Goal: Task Accomplishment & Management: Use online tool/utility

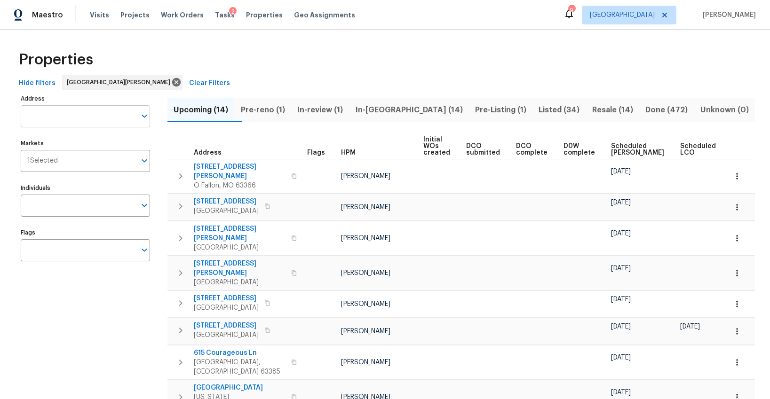
click at [86, 109] on input "Address" at bounding box center [78, 116] width 115 height 22
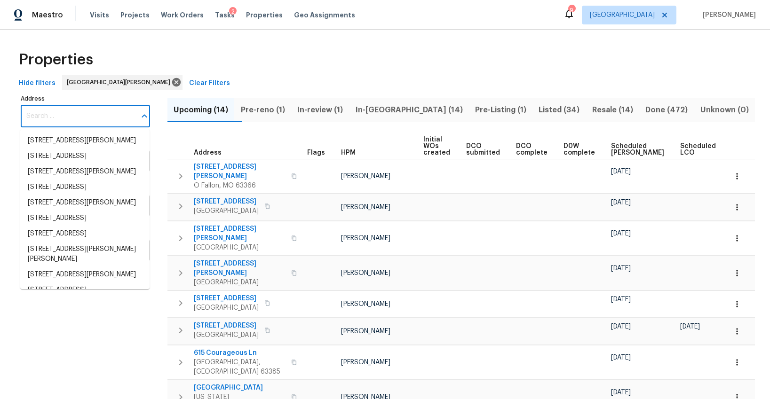
type input "9"
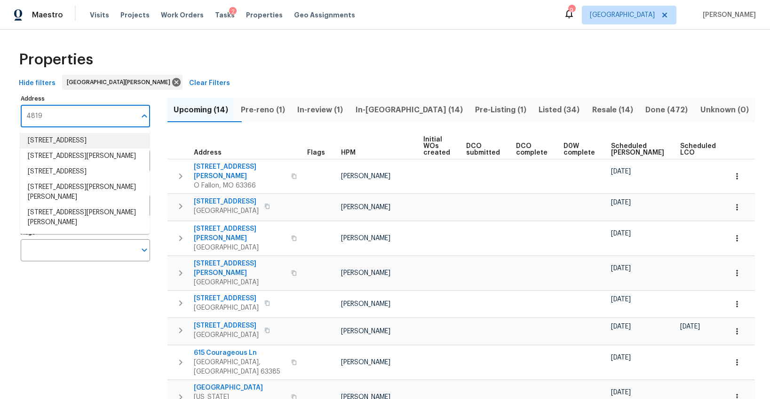
drag, startPoint x: 56, startPoint y: 120, endPoint x: 55, endPoint y: 93, distance: 26.8
click at [56, 94] on div "Address 4819 Address" at bounding box center [85, 109] width 129 height 35
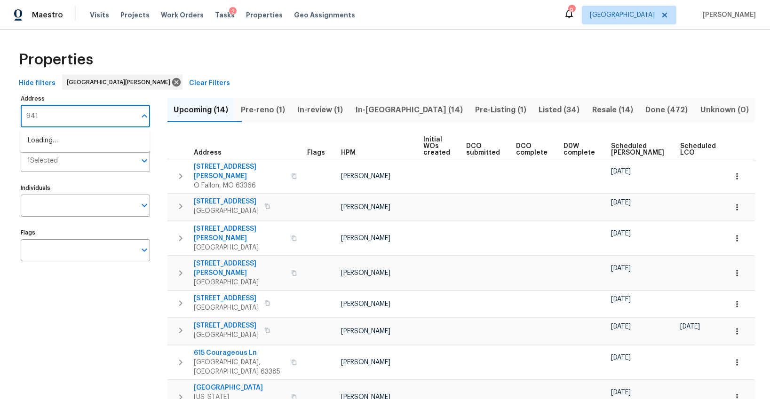
type input "9418"
click at [61, 144] on li "[STREET_ADDRESS]" at bounding box center [84, 141] width 129 height 16
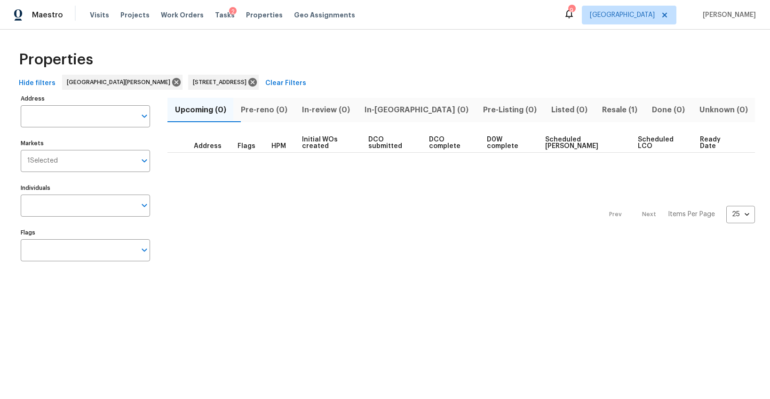
type input "[STREET_ADDRESS]"
click at [600, 111] on span "Resale (1)" at bounding box center [619, 109] width 39 height 13
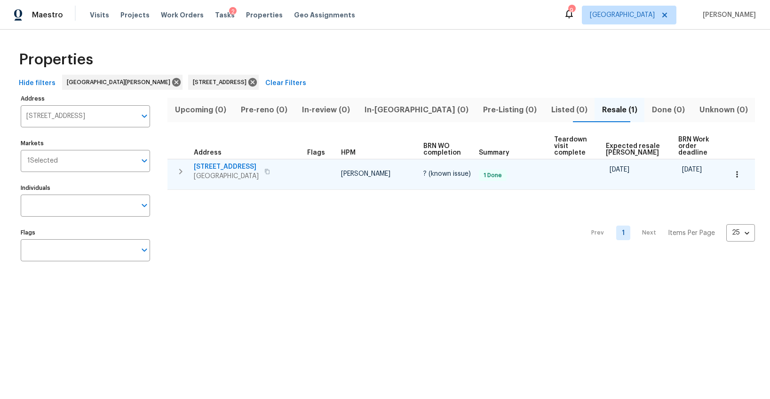
click at [228, 167] on span "[STREET_ADDRESS]" at bounding box center [226, 166] width 65 height 9
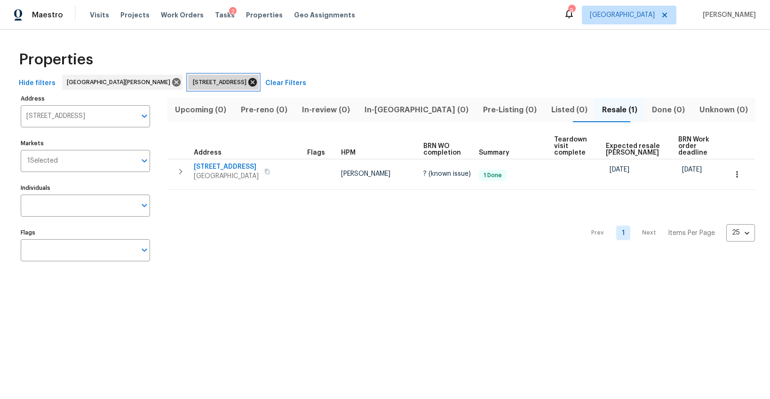
click at [247, 84] on icon at bounding box center [252, 82] width 10 height 10
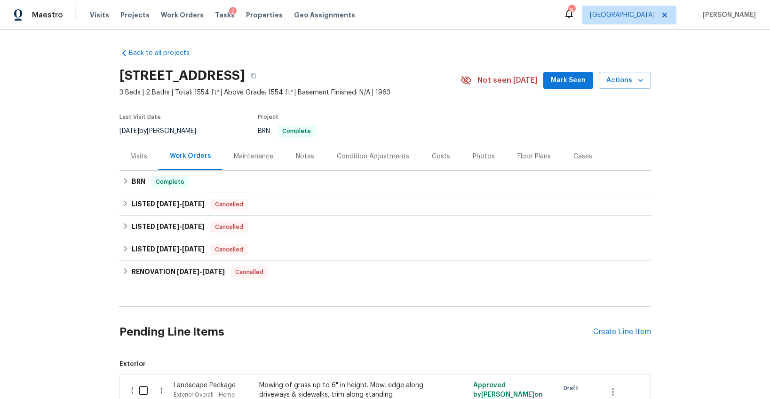
click at [262, 157] on div "Maintenance" at bounding box center [254, 156] width 40 height 9
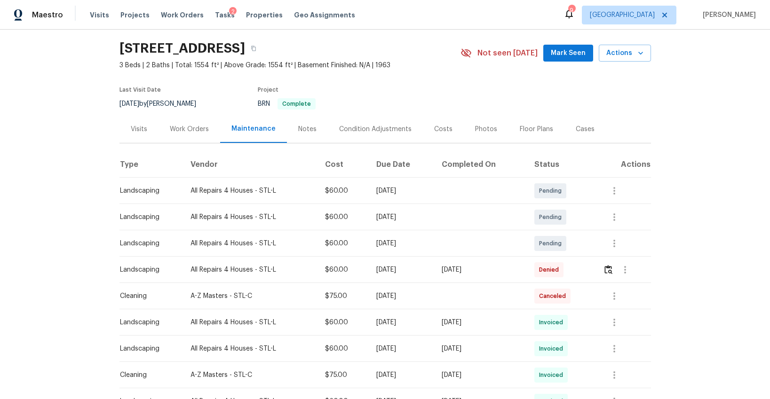
scroll to position [59, 0]
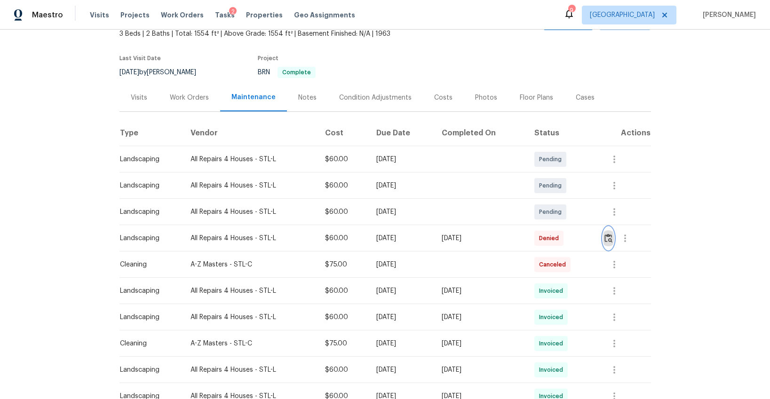
click at [611, 240] on img "button" at bounding box center [608, 238] width 8 height 9
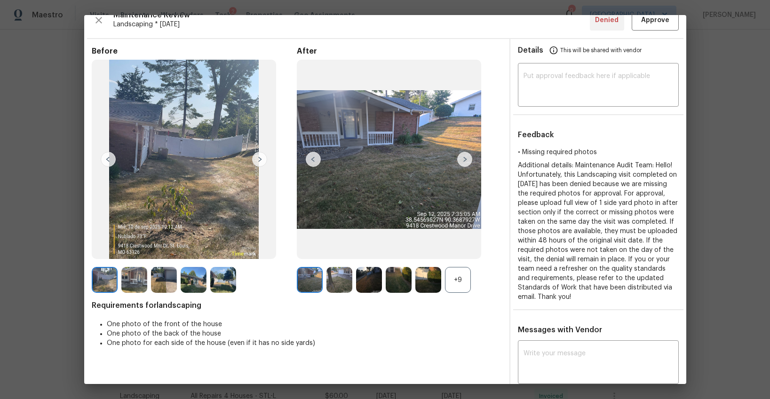
scroll to position [16, 0]
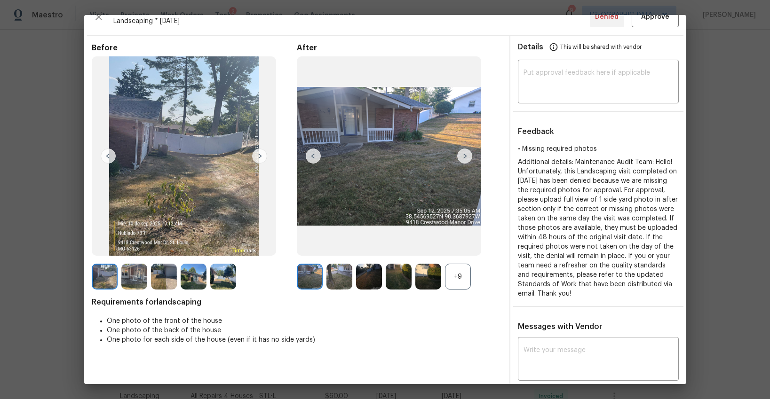
click at [311, 155] on img at bounding box center [313, 156] width 15 height 15
click at [310, 275] on img at bounding box center [310, 277] width 26 height 26
click at [463, 156] on img at bounding box center [464, 156] width 15 height 15
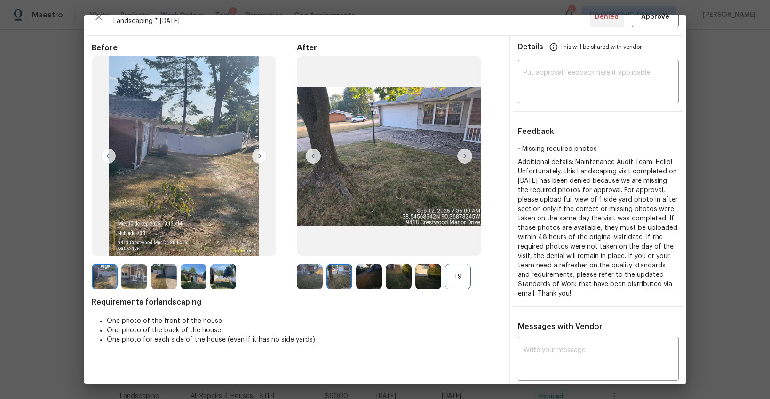
click at [463, 156] on img at bounding box center [464, 156] width 15 height 15
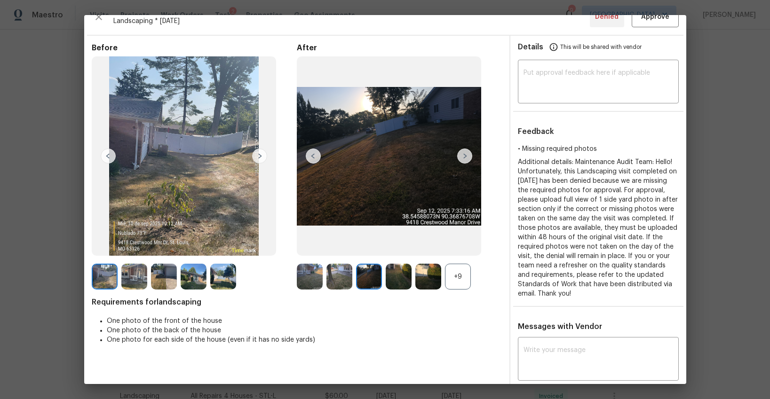
click at [463, 156] on img at bounding box center [464, 156] width 15 height 15
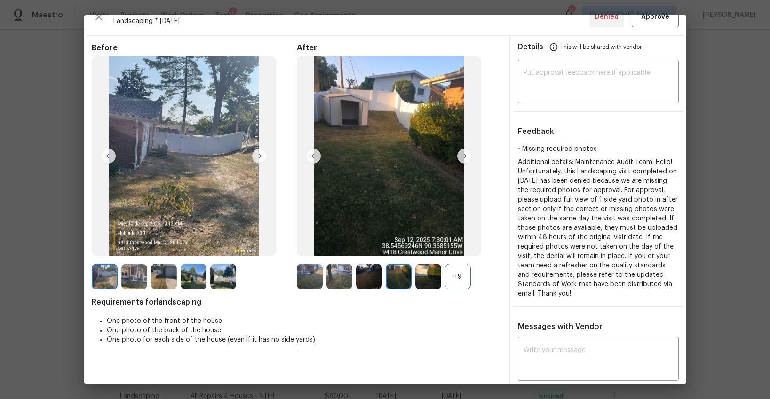
click at [463, 156] on img at bounding box center [464, 156] width 15 height 15
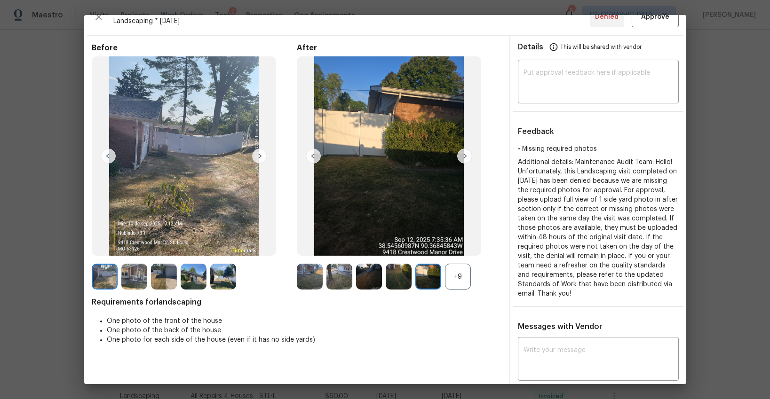
click at [463, 156] on img at bounding box center [464, 156] width 15 height 15
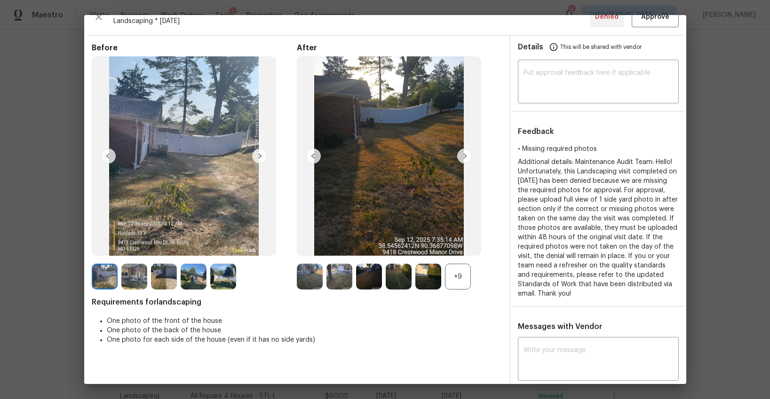
click at [463, 156] on img at bounding box center [464, 156] width 15 height 15
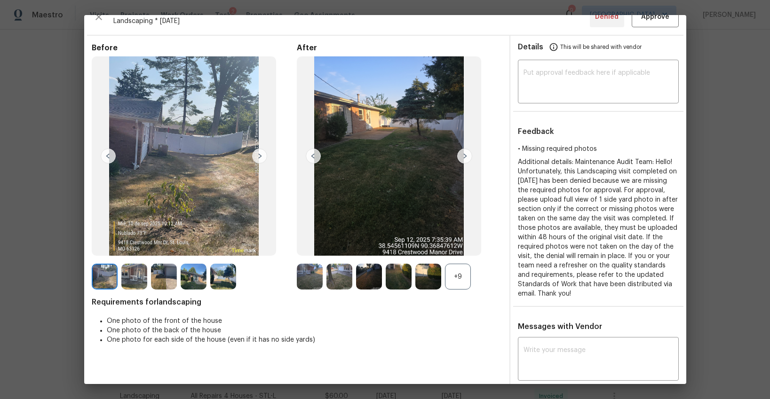
click at [463, 156] on img at bounding box center [464, 156] width 15 height 15
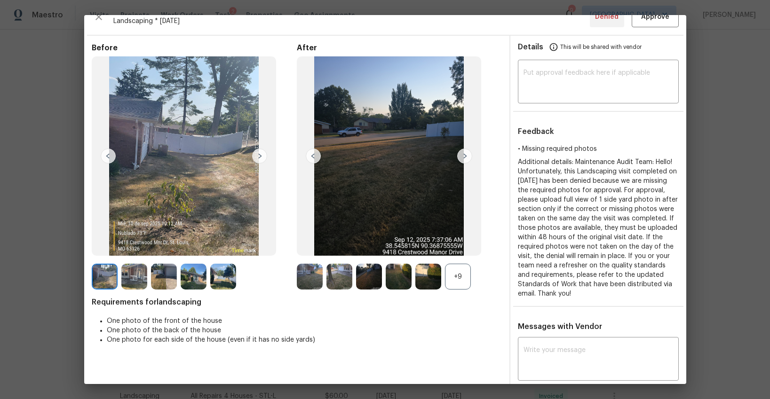
click at [463, 156] on img at bounding box center [464, 156] width 15 height 15
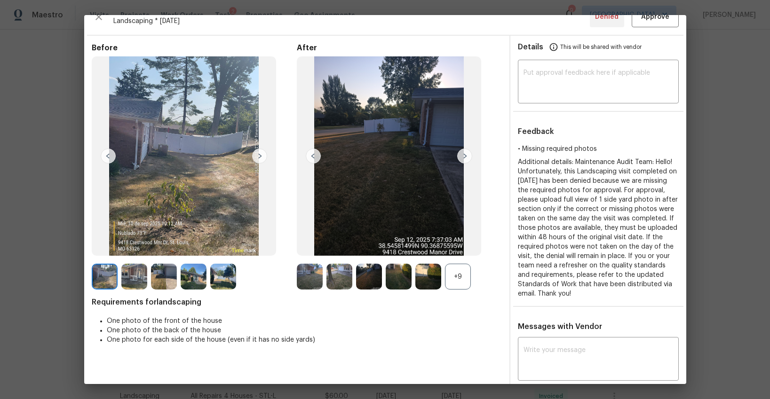
click at [258, 155] on img at bounding box center [259, 156] width 15 height 15
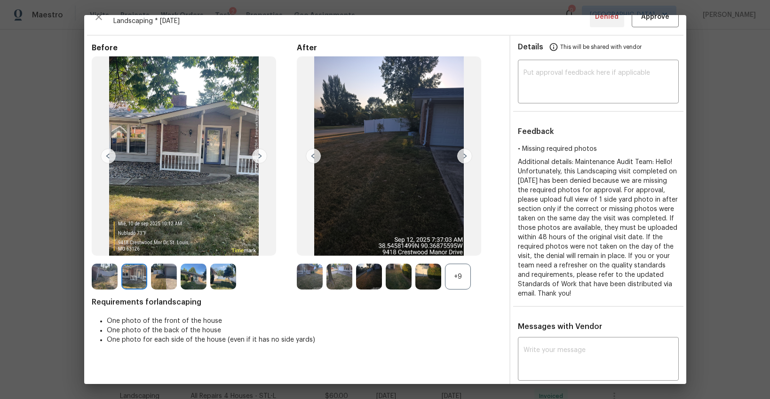
click at [258, 155] on img at bounding box center [259, 156] width 15 height 15
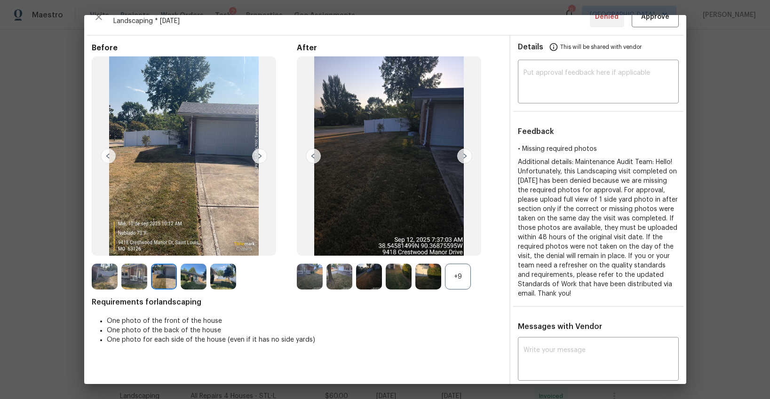
click at [258, 155] on img at bounding box center [259, 156] width 15 height 15
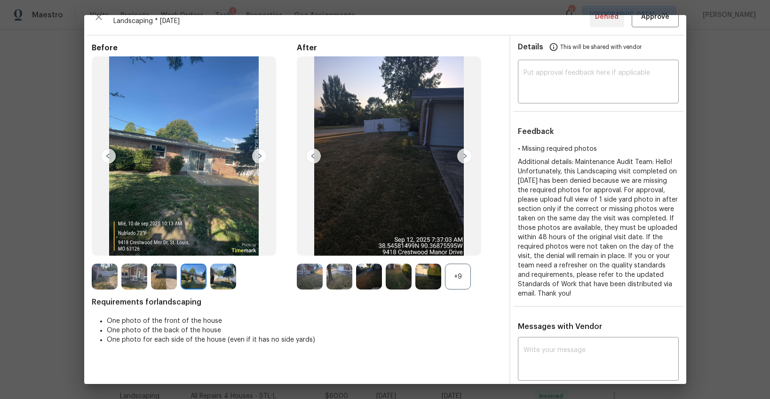
click at [258, 155] on img at bounding box center [259, 156] width 15 height 15
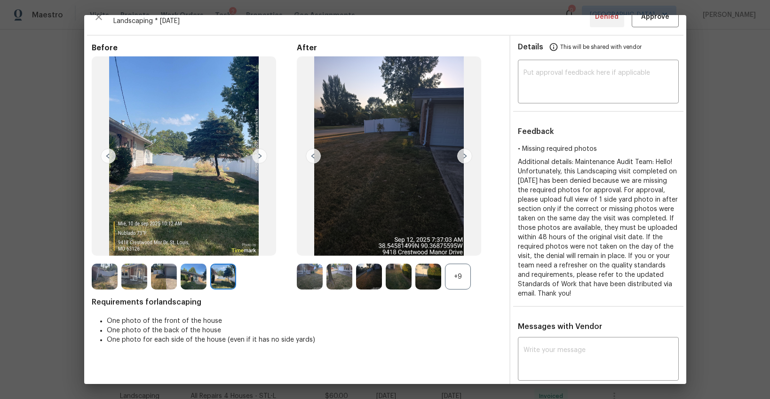
click at [258, 155] on img at bounding box center [259, 156] width 15 height 15
click at [97, 276] on img at bounding box center [105, 277] width 26 height 26
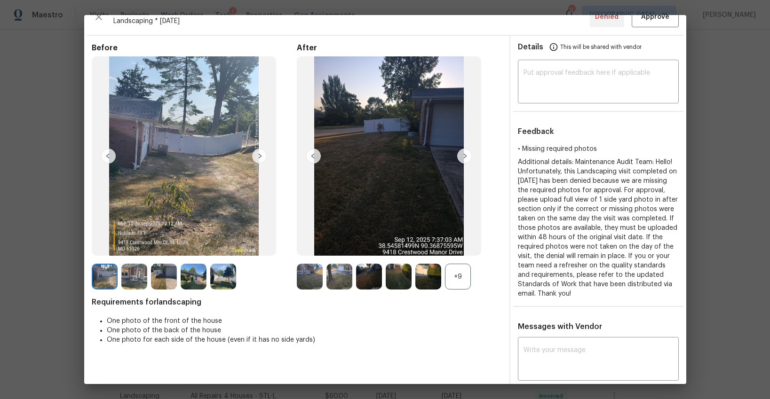
click at [256, 156] on img at bounding box center [259, 156] width 15 height 15
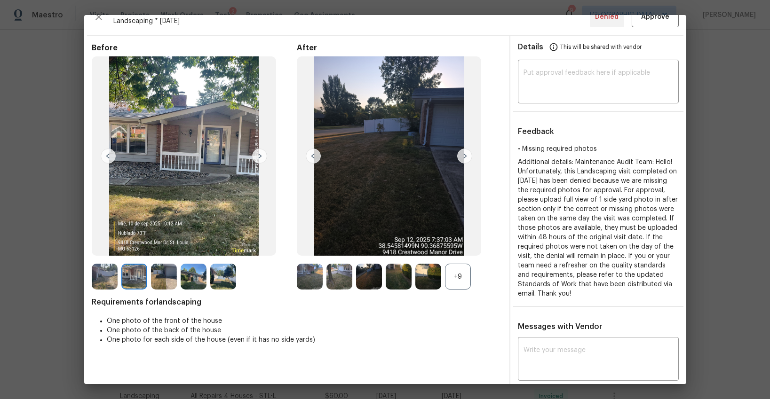
click at [256, 156] on img at bounding box center [259, 156] width 15 height 15
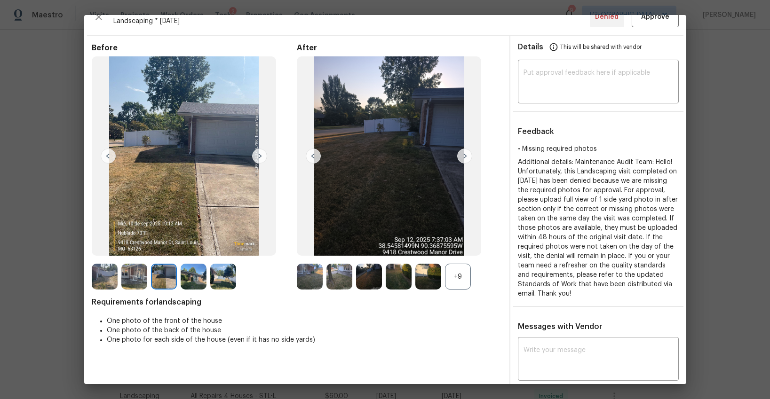
click at [256, 156] on img at bounding box center [259, 156] width 15 height 15
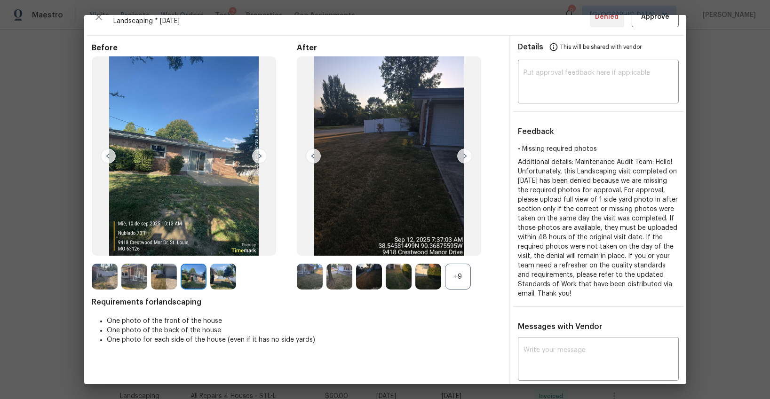
click at [256, 156] on img at bounding box center [259, 156] width 15 height 15
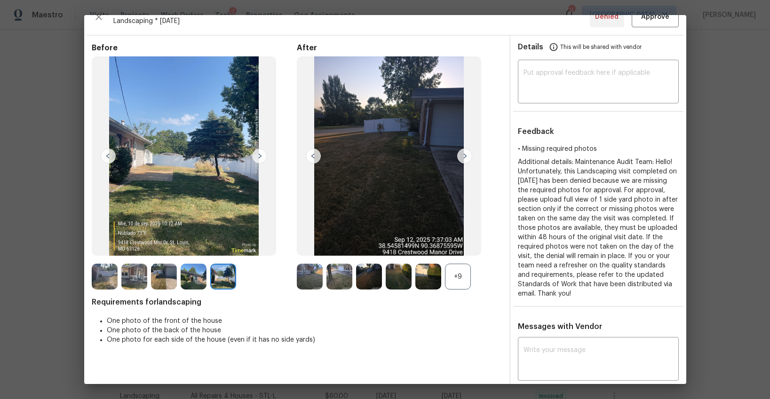
click at [309, 156] on img at bounding box center [313, 156] width 15 height 15
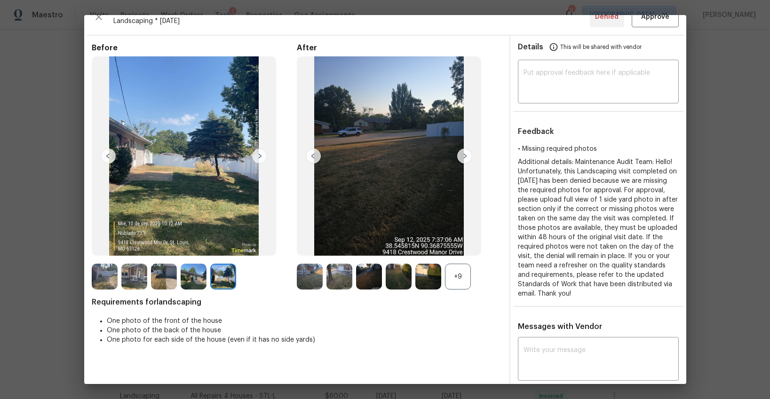
click at [313, 156] on img at bounding box center [313, 156] width 15 height 15
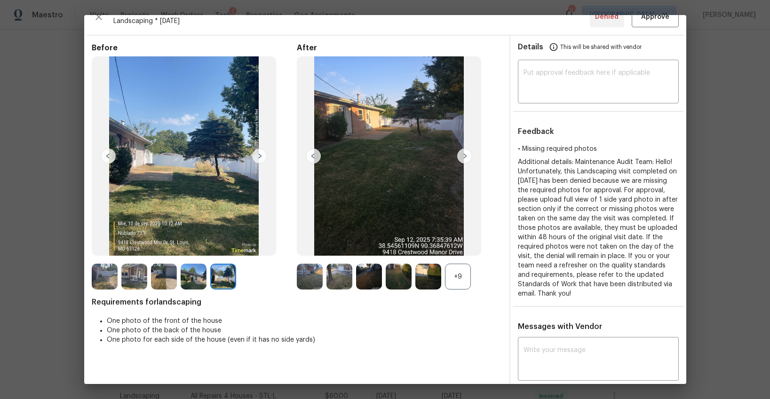
click at [313, 156] on img at bounding box center [313, 156] width 15 height 15
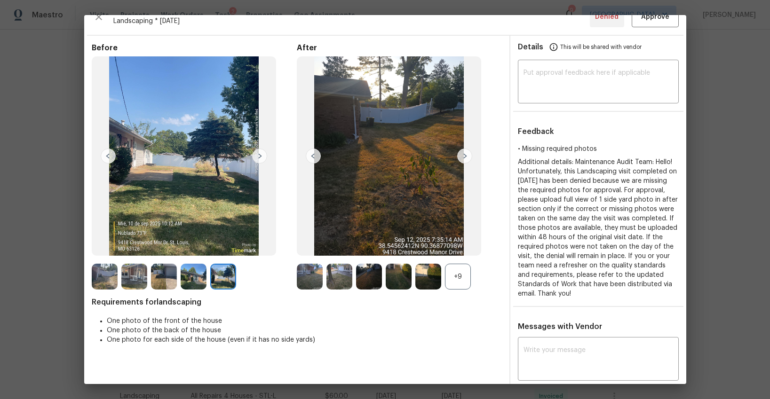
click at [313, 156] on img at bounding box center [313, 156] width 15 height 15
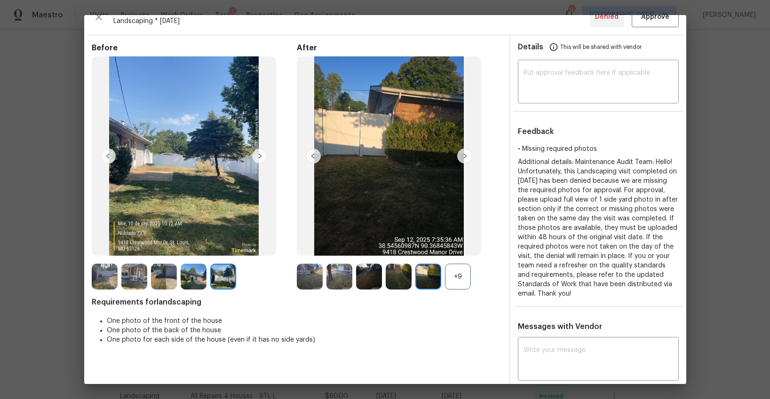
click at [313, 156] on img at bounding box center [313, 156] width 15 height 15
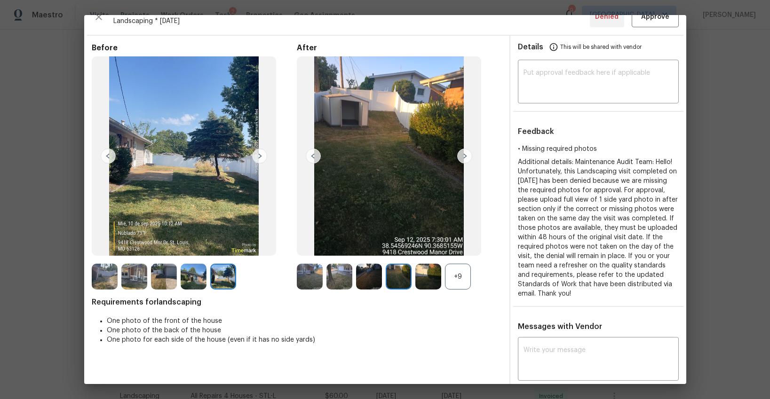
click at [313, 156] on img at bounding box center [313, 156] width 15 height 15
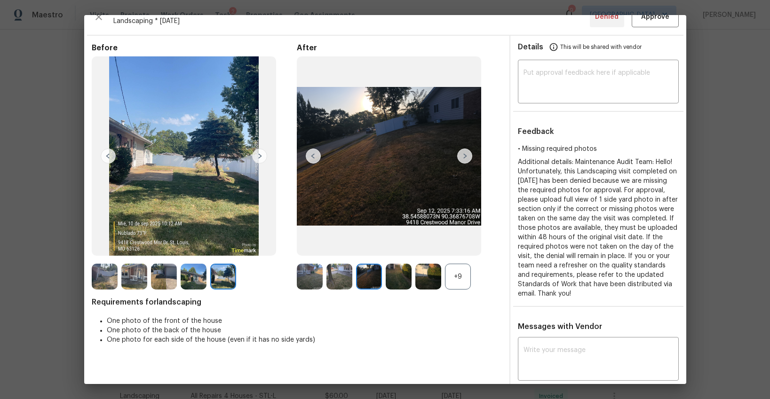
click at [313, 156] on img at bounding box center [313, 156] width 15 height 15
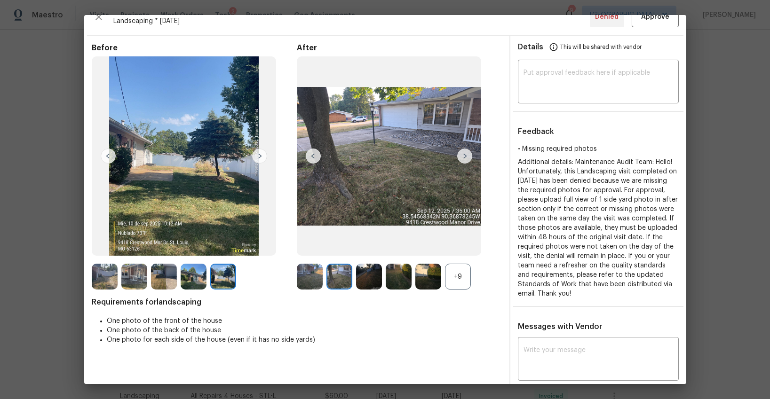
click at [313, 156] on img at bounding box center [313, 156] width 15 height 15
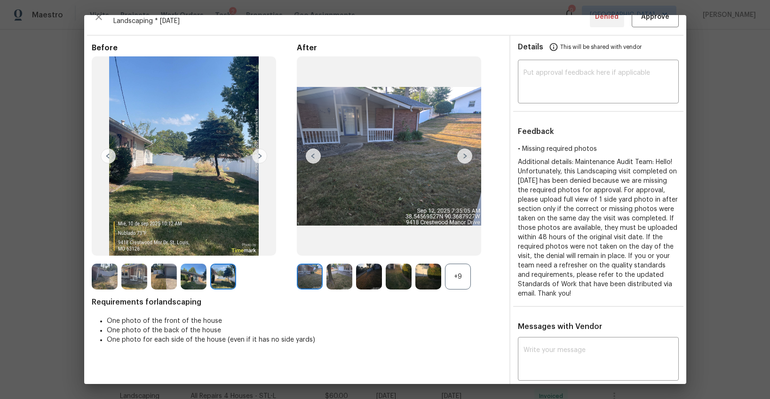
click at [313, 156] on img at bounding box center [313, 156] width 15 height 15
click at [465, 158] on img at bounding box center [464, 156] width 15 height 15
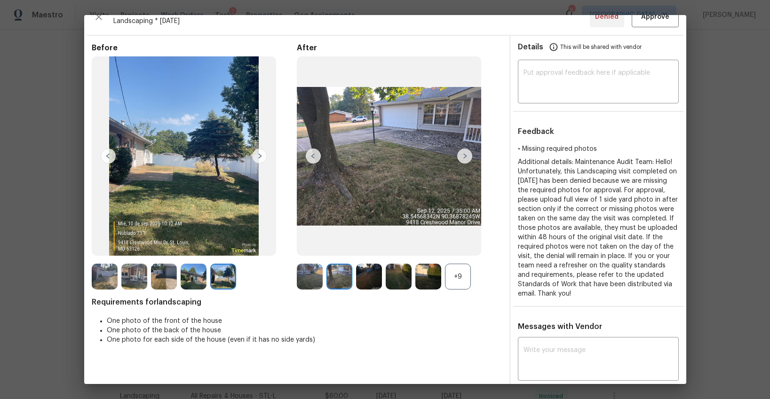
click at [465, 158] on img at bounding box center [464, 156] width 15 height 15
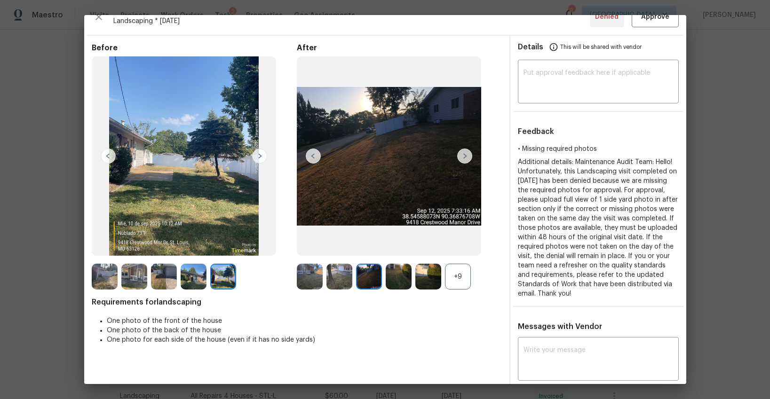
click at [465, 158] on img at bounding box center [464, 156] width 15 height 15
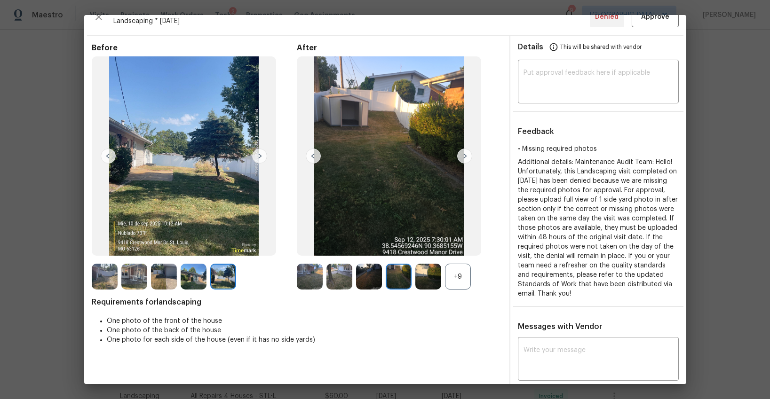
click at [465, 158] on img at bounding box center [464, 156] width 15 height 15
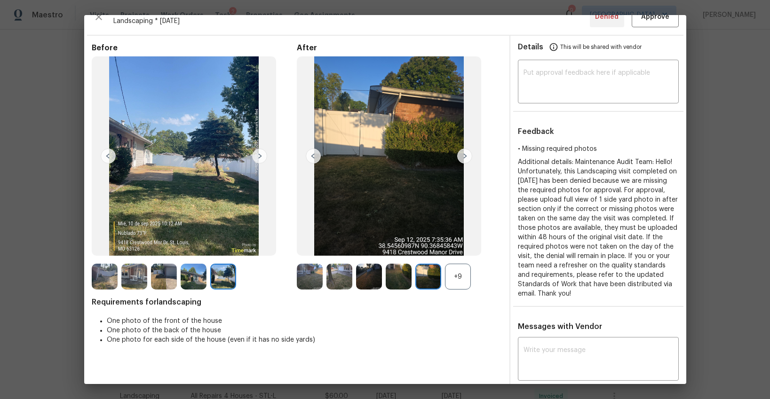
click at [465, 158] on img at bounding box center [464, 156] width 15 height 15
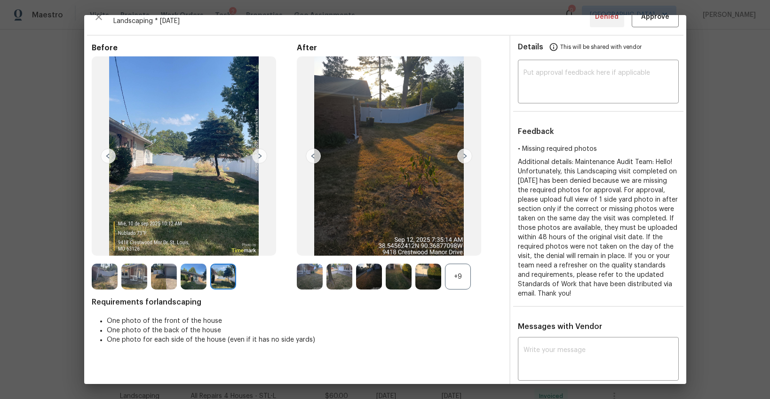
click at [465, 158] on img at bounding box center [464, 156] width 15 height 15
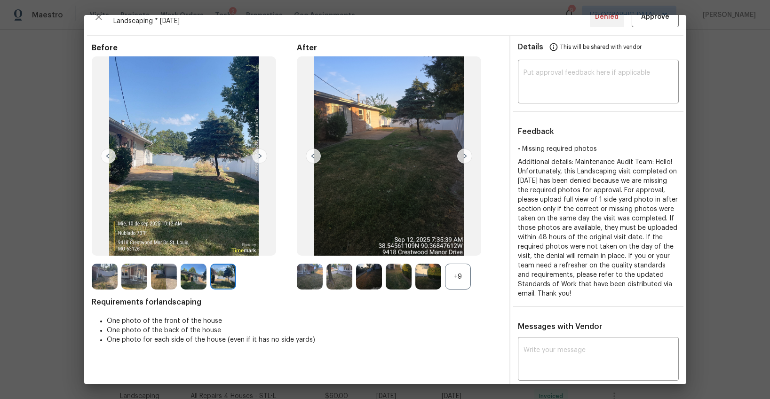
click at [465, 158] on img at bounding box center [464, 156] width 15 height 15
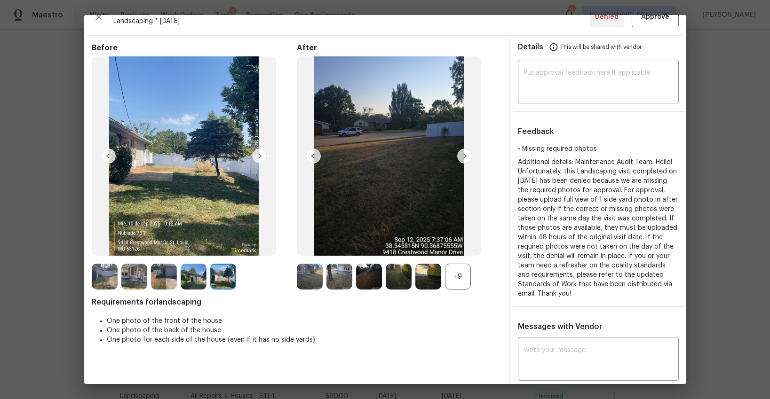
click at [465, 158] on img at bounding box center [464, 156] width 15 height 15
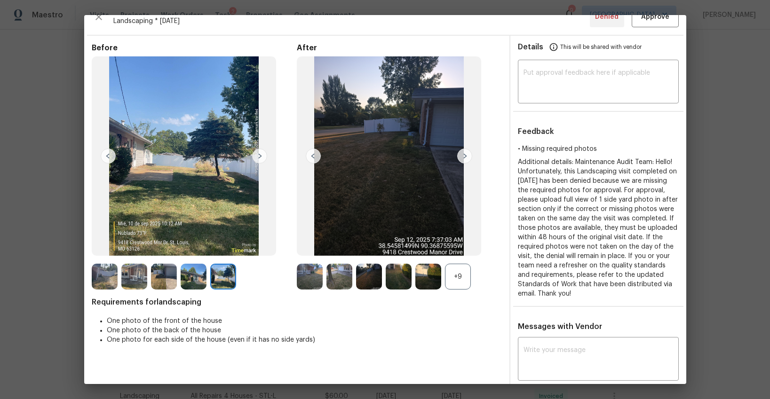
click at [465, 158] on img at bounding box center [464, 156] width 15 height 15
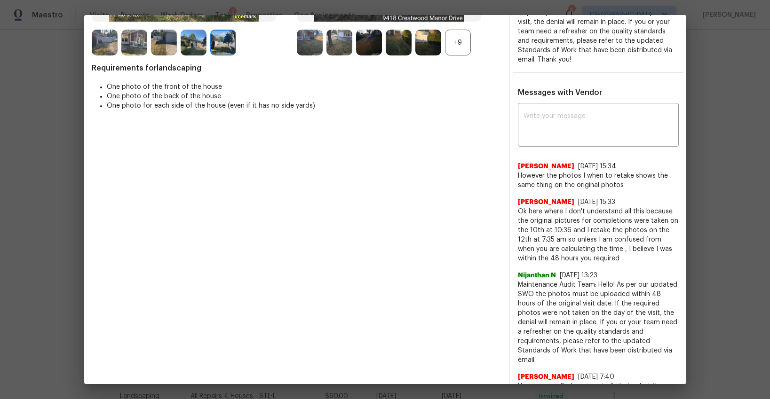
scroll to position [0, 0]
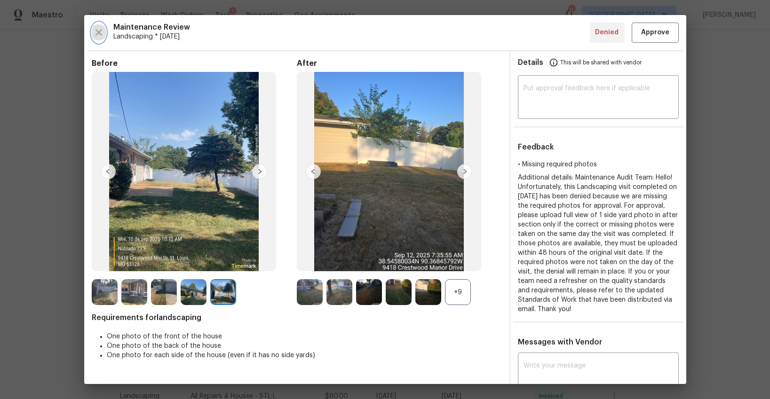
click at [96, 31] on icon "button" at bounding box center [98, 32] width 7 height 7
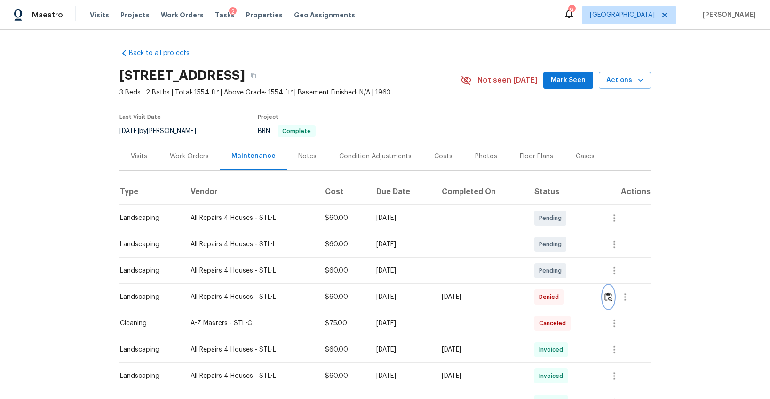
click at [612, 297] on img "button" at bounding box center [608, 297] width 8 height 9
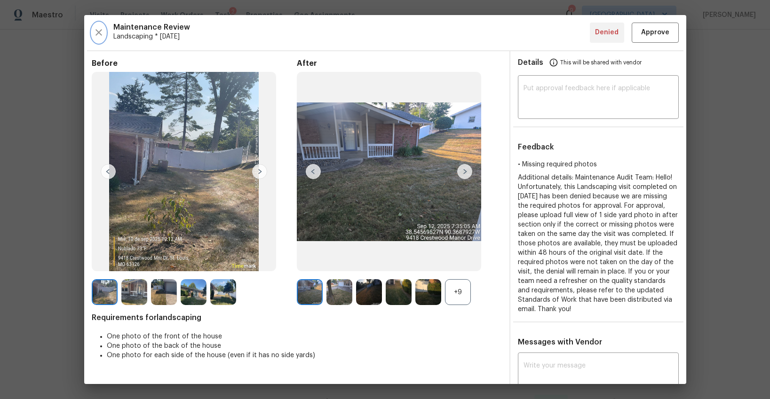
click at [96, 32] on icon "button" at bounding box center [98, 32] width 11 height 11
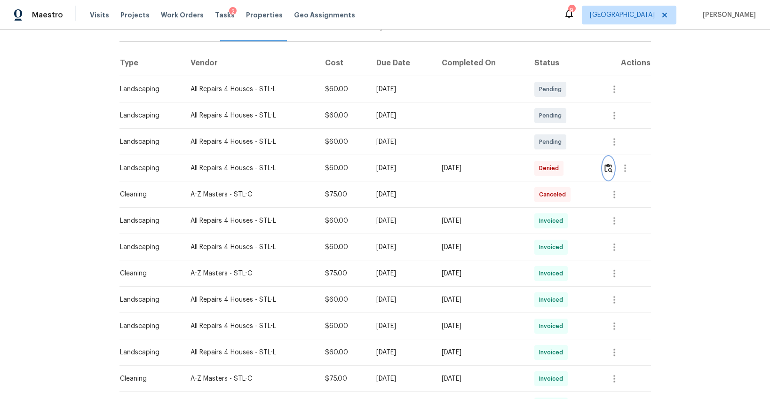
scroll to position [151, 0]
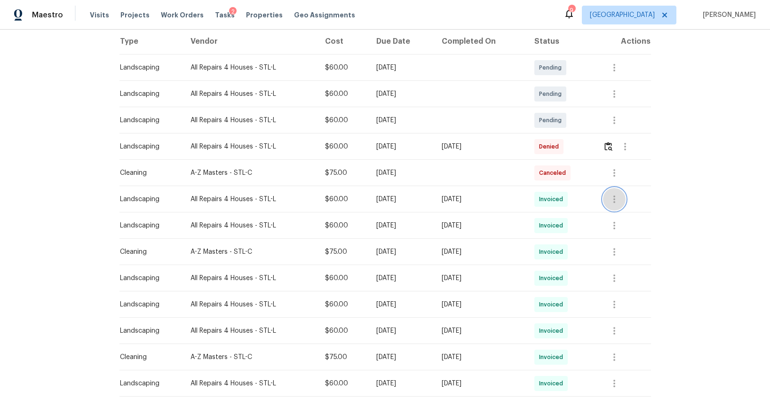
click at [618, 205] on icon "button" at bounding box center [614, 199] width 11 height 11
click at [615, 215] on li "View details" at bounding box center [639, 215] width 66 height 16
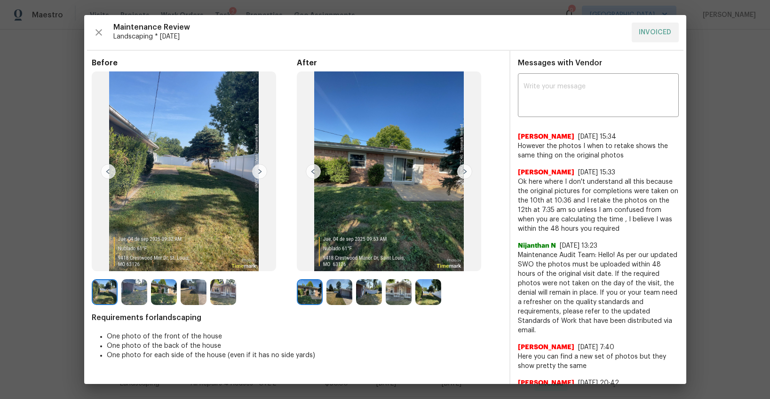
click at [461, 171] on img at bounding box center [464, 171] width 15 height 15
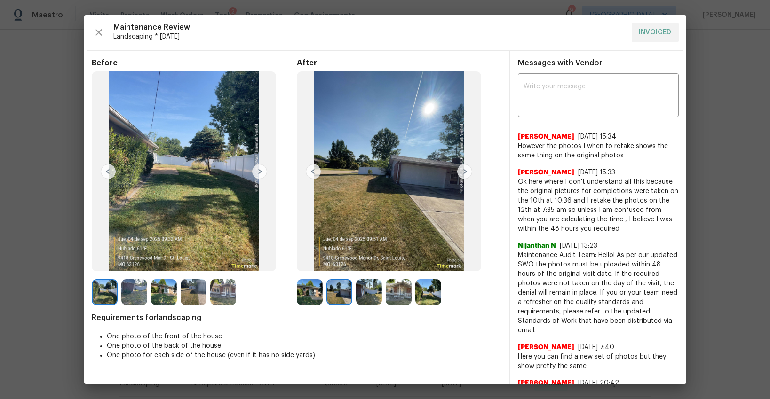
click at [461, 171] on img at bounding box center [464, 171] width 15 height 15
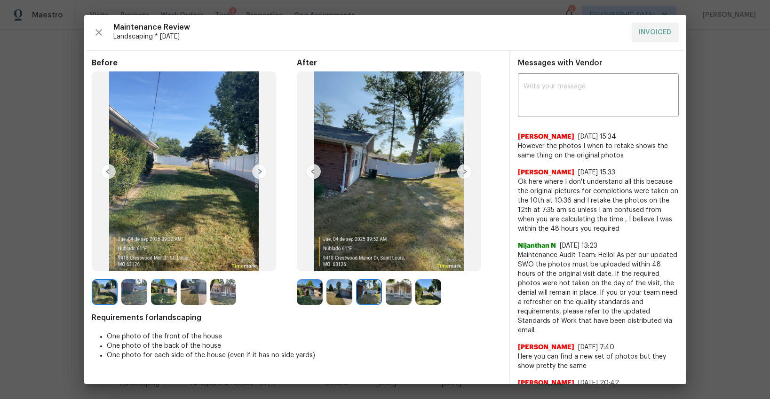
click at [461, 171] on img at bounding box center [464, 171] width 15 height 15
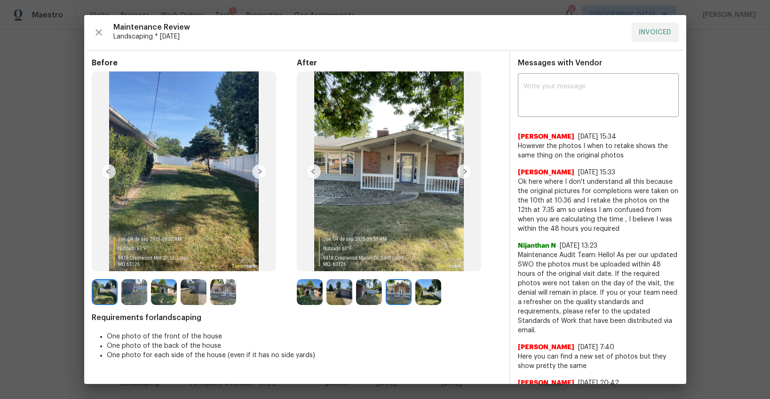
click at [461, 171] on img at bounding box center [464, 171] width 15 height 15
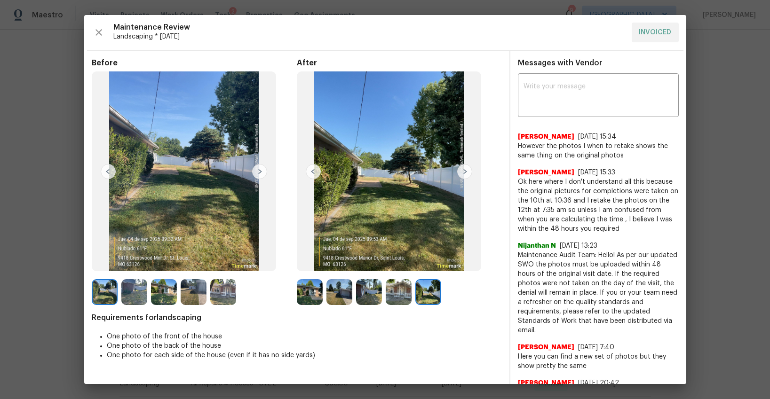
click at [461, 171] on img at bounding box center [464, 171] width 15 height 15
click at [102, 34] on icon "button" at bounding box center [98, 32] width 11 height 11
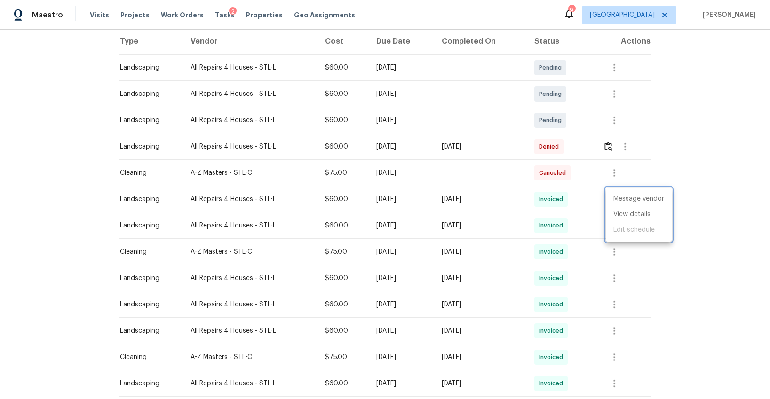
click at [502, 171] on div at bounding box center [385, 199] width 770 height 399
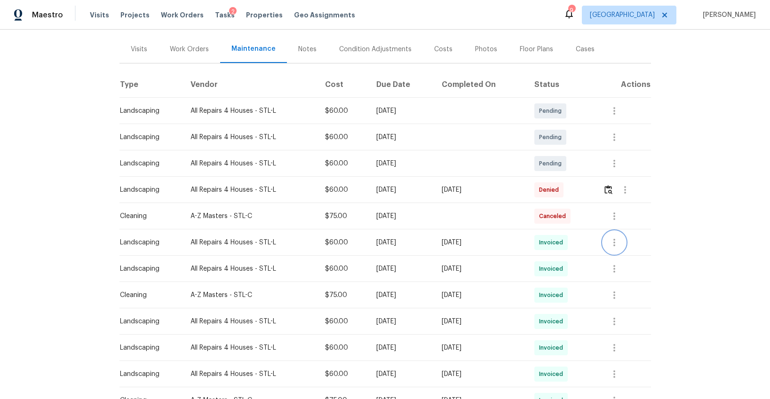
scroll to position [105, 0]
